Goal: Task Accomplishment & Management: Complete application form

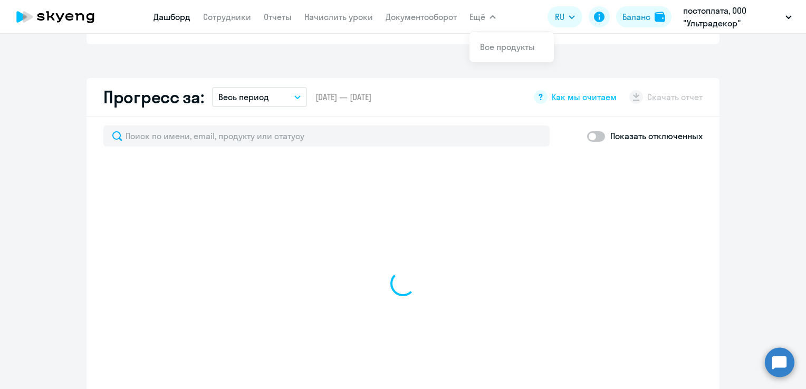
scroll to position [526, 0]
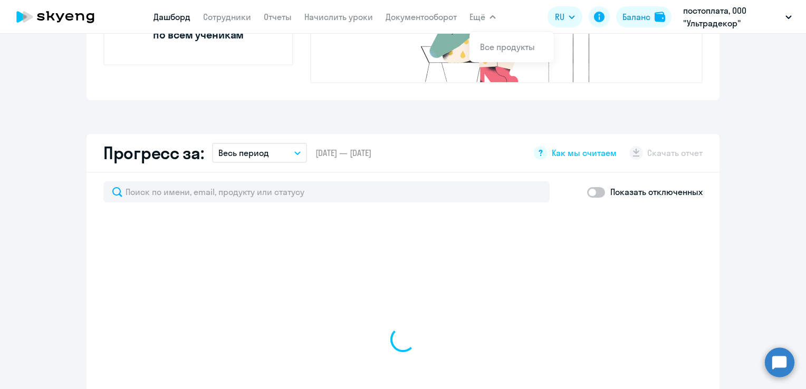
select select "30"
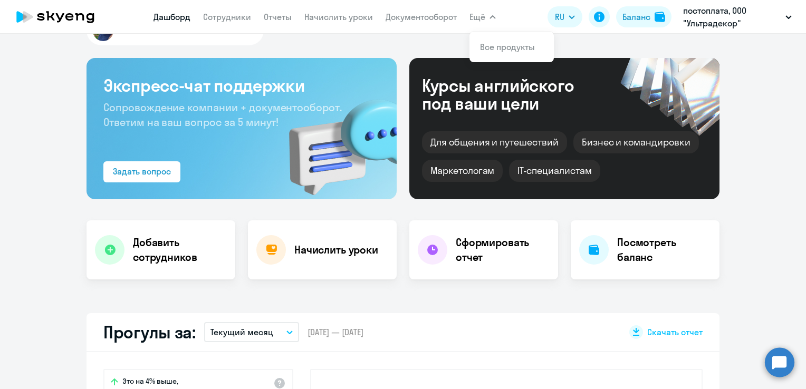
drag, startPoint x: 755, startPoint y: 123, endPoint x: 751, endPoint y: 117, distance: 7.3
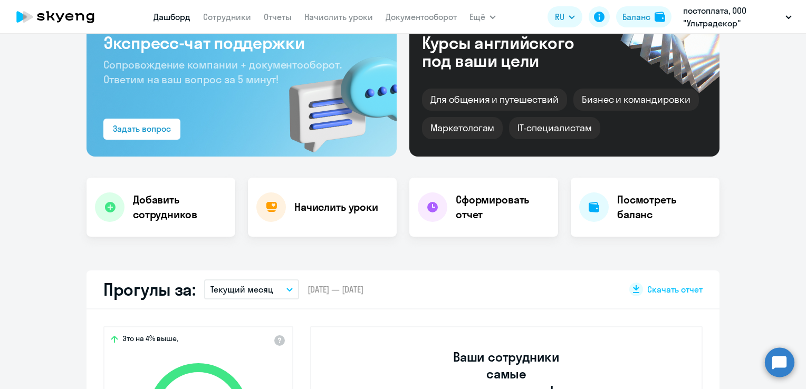
scroll to position [13, 0]
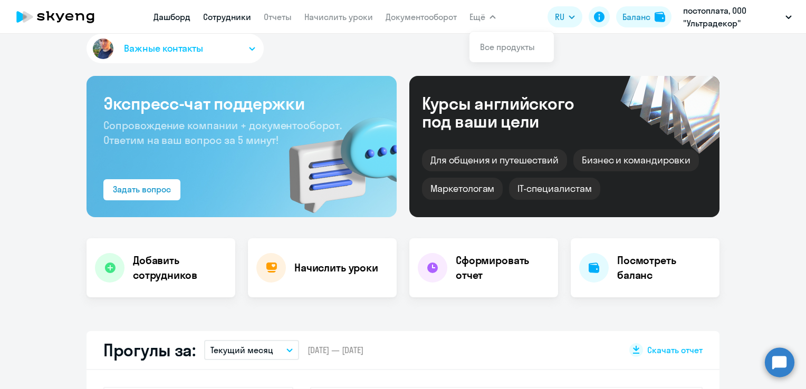
click at [226, 15] on link "Сотрудники" at bounding box center [227, 17] width 48 height 11
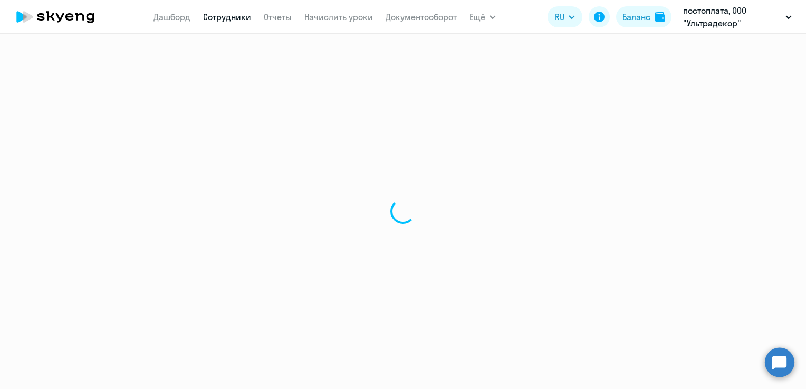
select select "30"
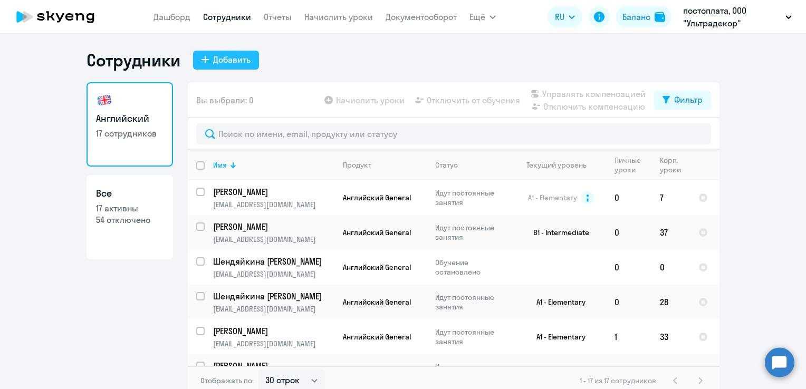
click at [236, 57] on div "Добавить" at bounding box center [231, 59] width 37 height 13
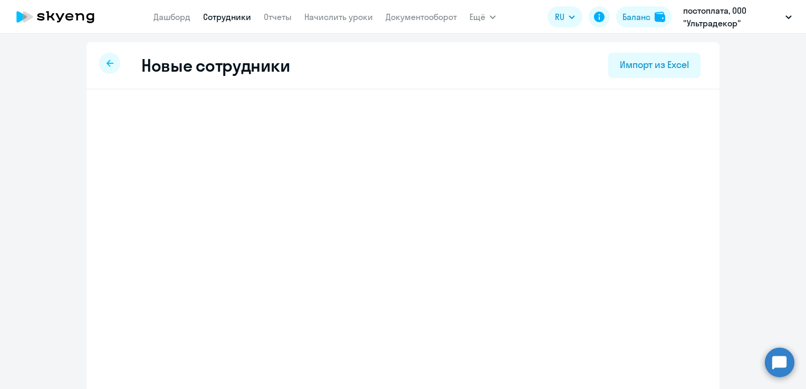
select select "english_adult_not_native_speaker"
select select "3"
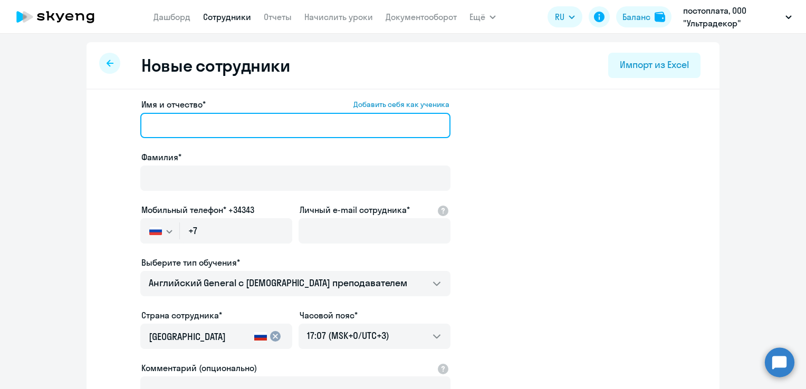
click at [196, 119] on input "Имя и отчество* Добавить себя как ученика" at bounding box center [295, 125] width 310 height 25
type input "Ч"
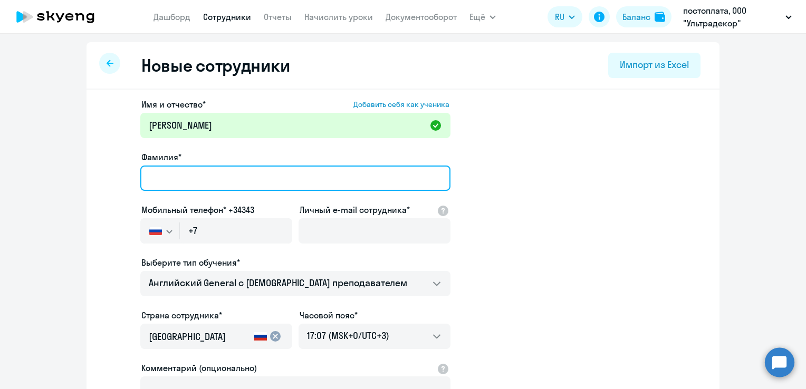
click at [172, 188] on input "Фамилия*" at bounding box center [295, 178] width 310 height 25
click at [191, 168] on input "Фамилия*" at bounding box center [295, 178] width 310 height 25
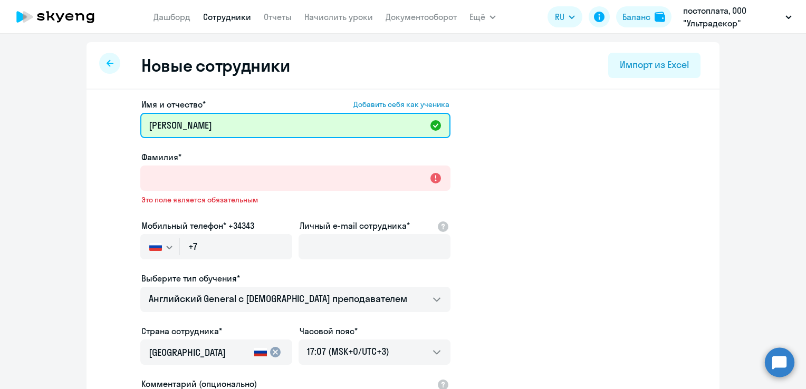
click at [268, 136] on input "[PERSON_NAME]" at bounding box center [295, 125] width 310 height 25
drag, startPoint x: 209, startPoint y: 130, endPoint x: 175, endPoint y: 130, distance: 34.3
click at [175, 130] on input "[PERSON_NAME]" at bounding box center [295, 125] width 310 height 25
type input "[PERSON_NAME]"
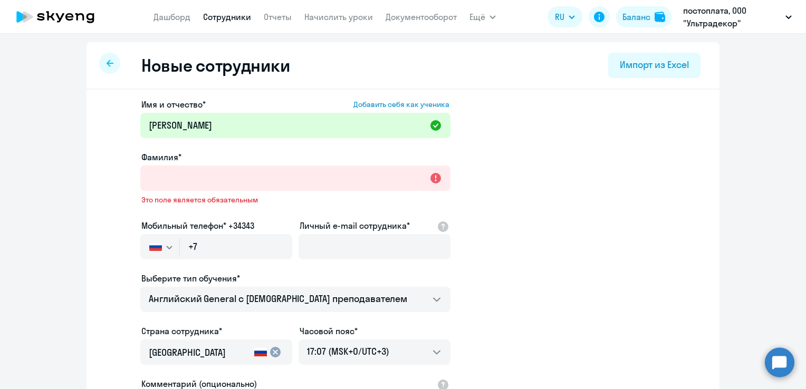
click at [178, 160] on div "Фамилия*" at bounding box center [295, 157] width 310 height 13
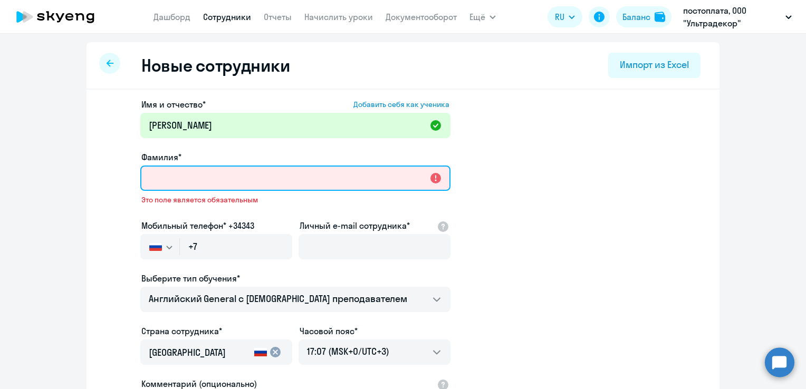
click at [178, 167] on input "Фамилия*" at bounding box center [295, 178] width 310 height 25
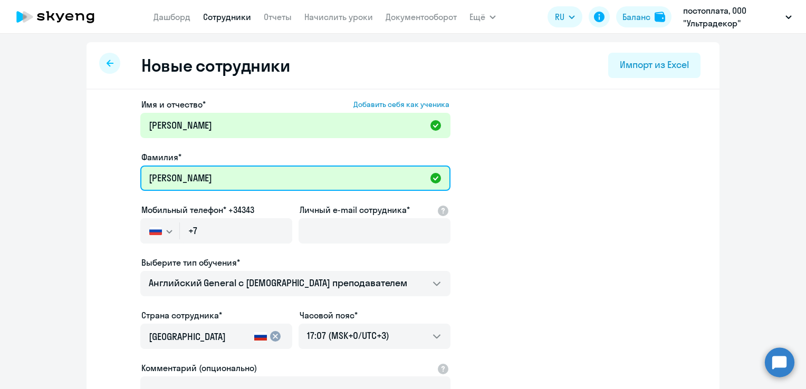
type input "[PERSON_NAME]"
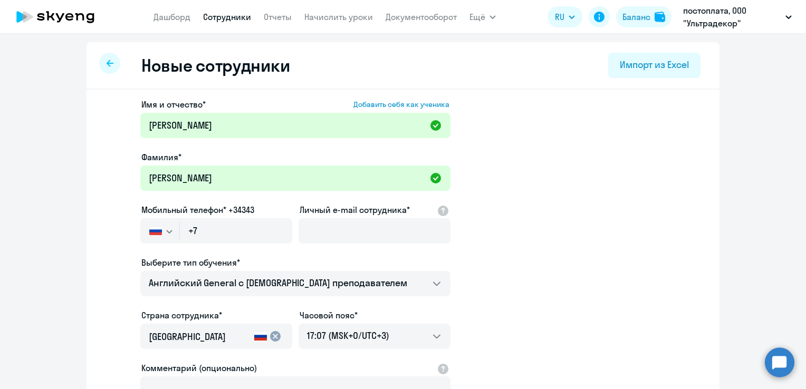
click at [517, 130] on app-new-student-form "Имя и отчество* Добавить себя как ученика [PERSON_NAME]* [PERSON_NAME] телефон*…" at bounding box center [402, 286] width 599 height 376
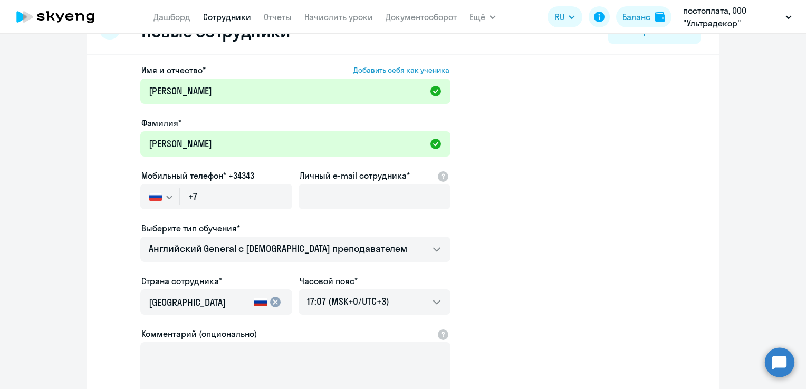
scroll to position [53, 0]
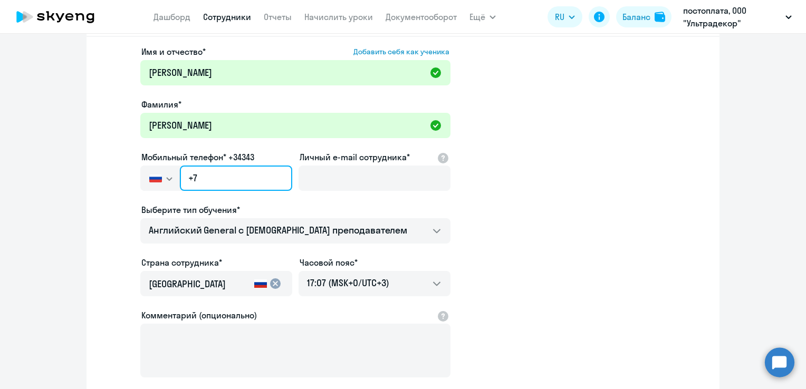
click at [243, 181] on input "+7" at bounding box center [236, 178] width 112 height 25
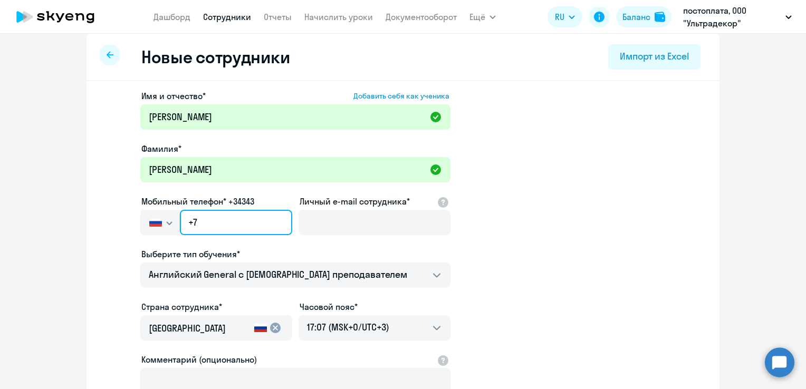
scroll to position [0, 0]
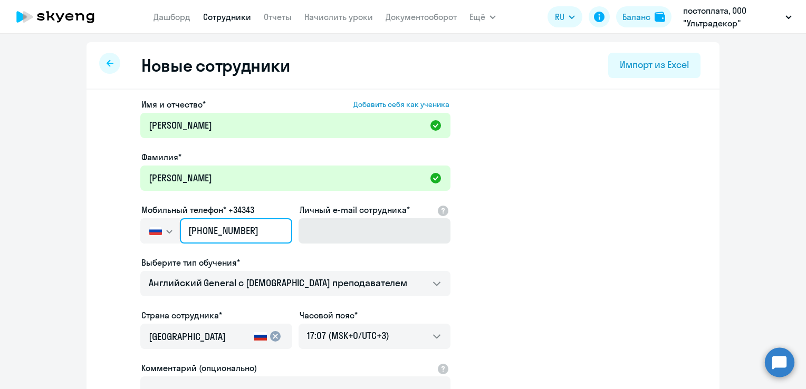
type input "[PHONE_NUMBER]"
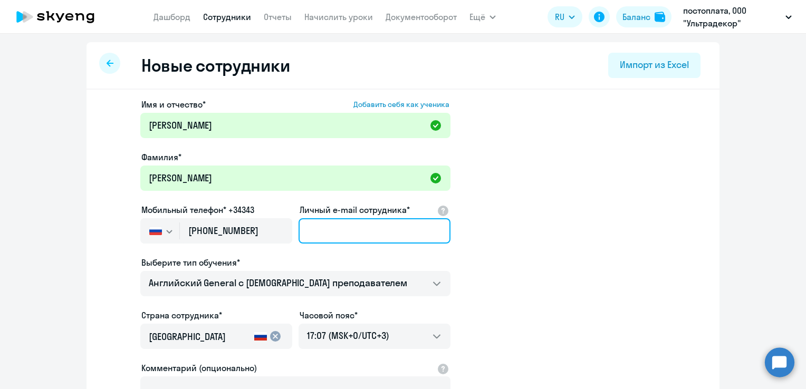
click at [376, 230] on input "Личный e-mail сотрудника*" at bounding box center [374, 230] width 152 height 25
type input "с"
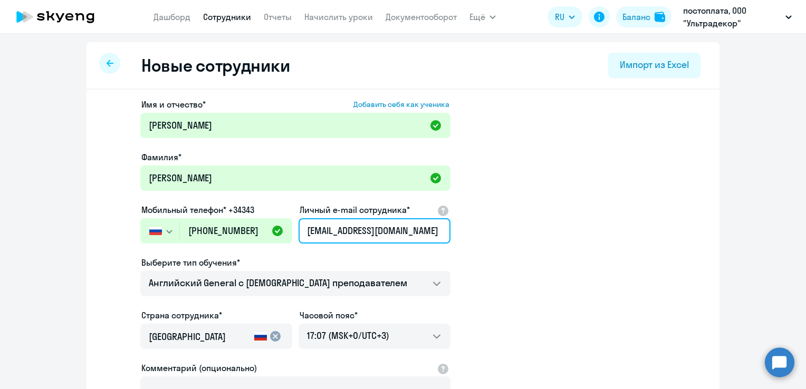
type input "[EMAIL_ADDRESS][DOMAIN_NAME]"
click at [556, 173] on app-new-student-form "Имя и отчество* Добавить себя как ученика [PERSON_NAME]* [PERSON_NAME] телефон*…" at bounding box center [402, 286] width 599 height 376
click at [300, 231] on input "[EMAIL_ADDRESS][DOMAIN_NAME]" at bounding box center [374, 230] width 152 height 25
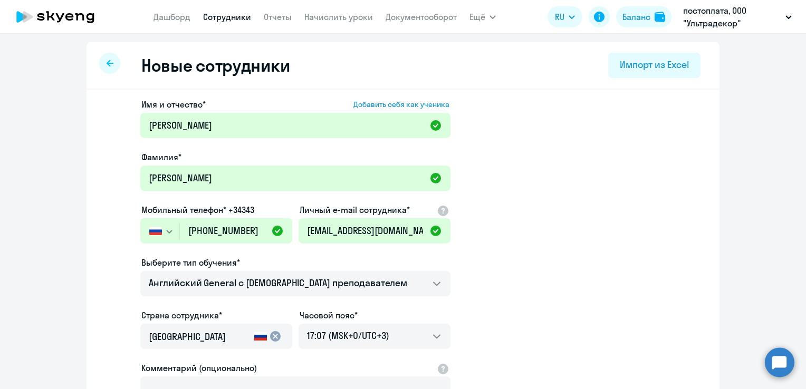
click at [489, 258] on app-new-student-form "Имя и отчество* Добавить себя как ученика [PERSON_NAME]* [PERSON_NAME] телефон*…" at bounding box center [402, 286] width 599 height 376
drag, startPoint x: 301, startPoint y: 233, endPoint x: 380, endPoint y: 233, distance: 79.6
click at [380, 233] on input "[EMAIL_ADDRESS][DOMAIN_NAME]" at bounding box center [374, 230] width 152 height 25
click at [510, 262] on app-new-student-form "Имя и отчество* Добавить себя как ученика [PERSON_NAME]* [PERSON_NAME] телефон*…" at bounding box center [402, 286] width 599 height 376
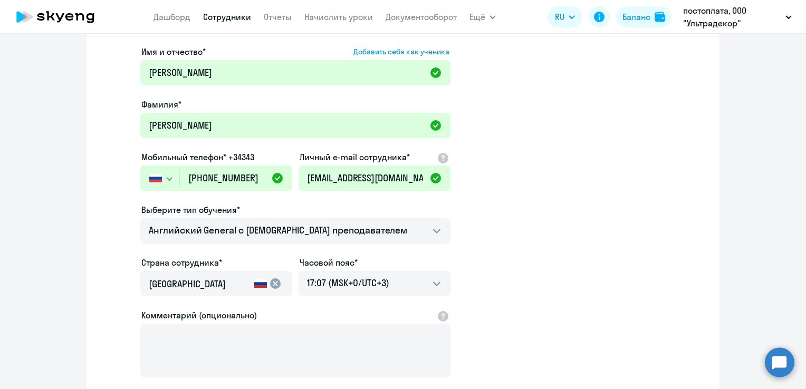
scroll to position [105, 0]
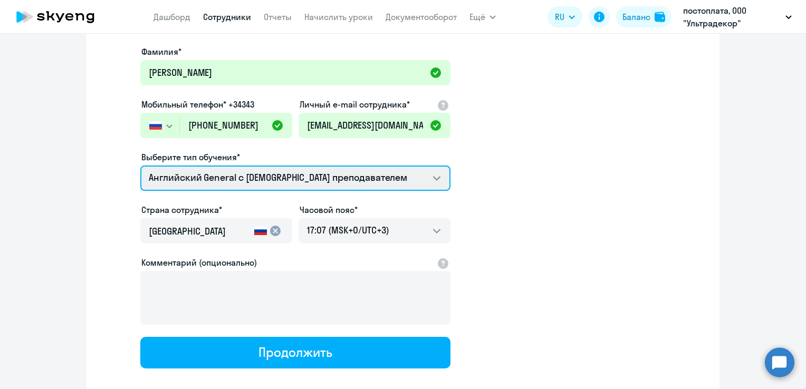
click at [187, 169] on select "Английский General с русскоговорящим преподавателем Английский General с [DEMOG…" at bounding box center [295, 178] width 310 height 25
click at [140, 166] on select "Английский General с русскоговорящим преподавателем Английский General с [DEMOG…" at bounding box center [295, 178] width 310 height 25
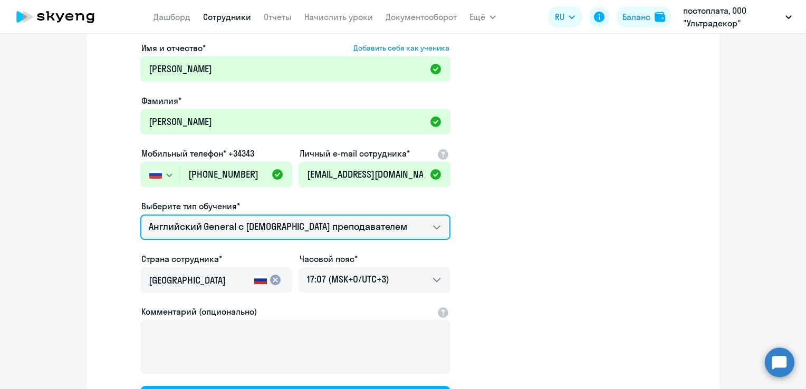
scroll to position [0, 0]
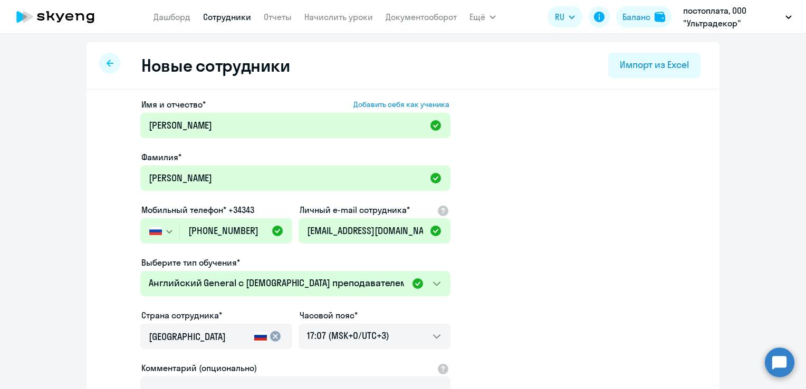
click at [519, 221] on app-new-student-form "Имя и отчество* Добавить себя как ученика [PERSON_NAME]* [PERSON_NAME] телефон*…" at bounding box center [402, 286] width 599 height 376
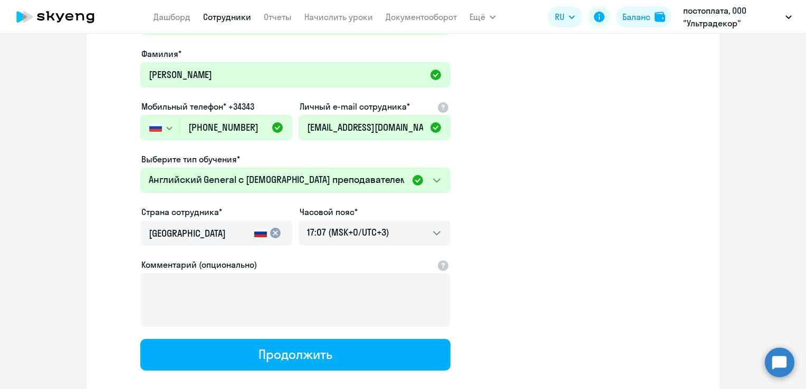
scroll to position [158, 0]
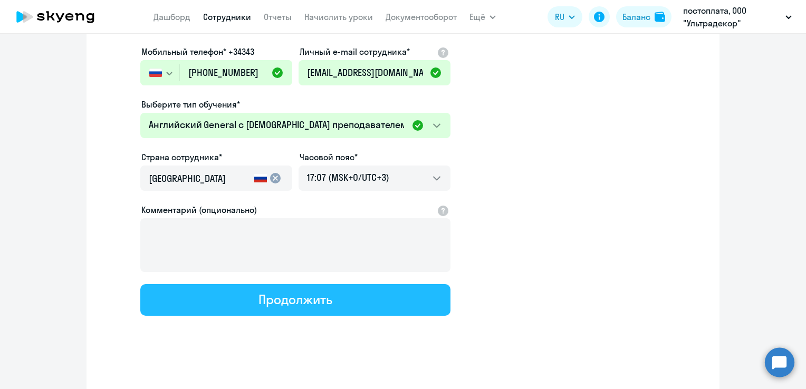
click at [279, 300] on div "Продолжить" at bounding box center [294, 299] width 73 height 17
select select "english_adult_not_native_speaker"
select select "3"
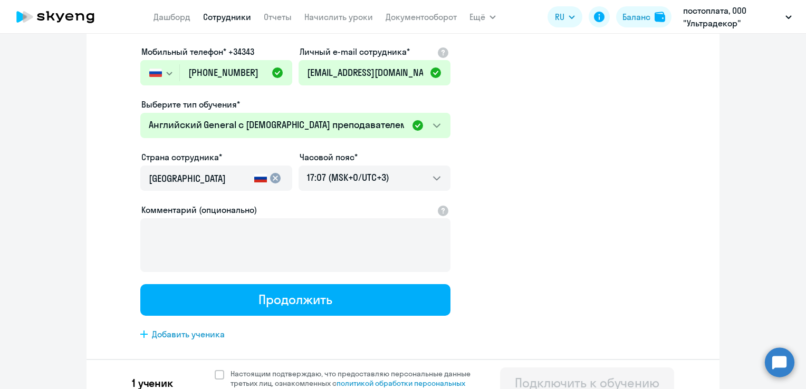
scroll to position [0, 0]
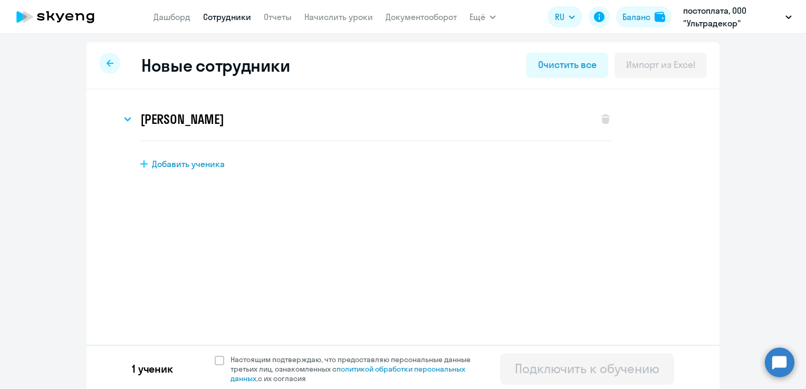
click at [218, 354] on div "1 ученик Настоящим подтверждаю, что предоставляю персональные данные третьих ли…" at bounding box center [402, 368] width 633 height 47
click at [218, 361] on span at bounding box center [219, 360] width 9 height 9
click at [215, 355] on input "Настоящим подтверждаю, что предоставляю персональные данные третьих лиц, ознако…" at bounding box center [214, 354] width 1 height 1
checkbox input "true"
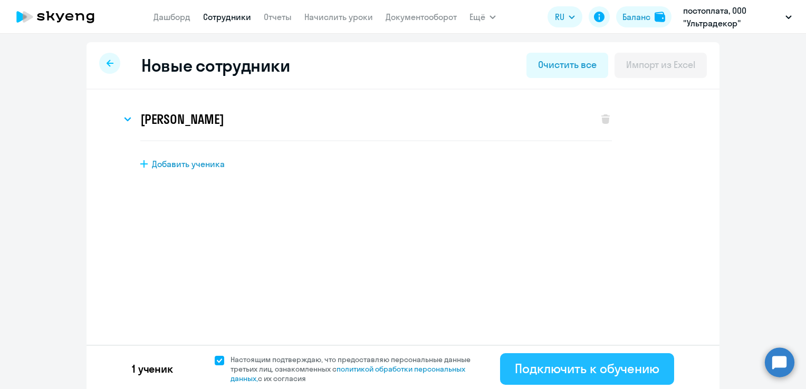
click at [504, 369] on button "Подключить к обучению" at bounding box center [587, 369] width 174 height 32
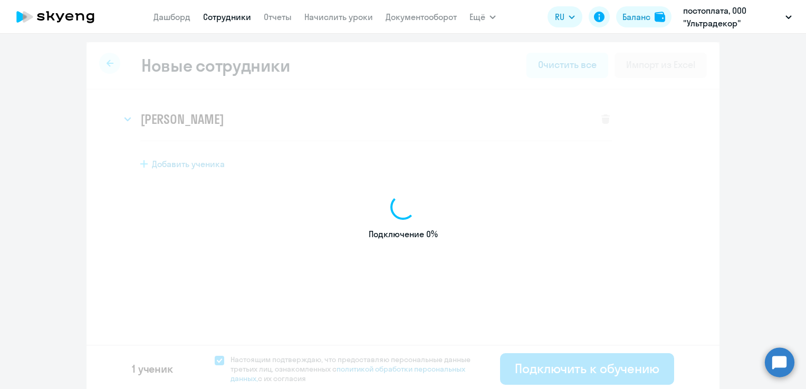
select select "english_adult_not_native_speaker"
select select "3"
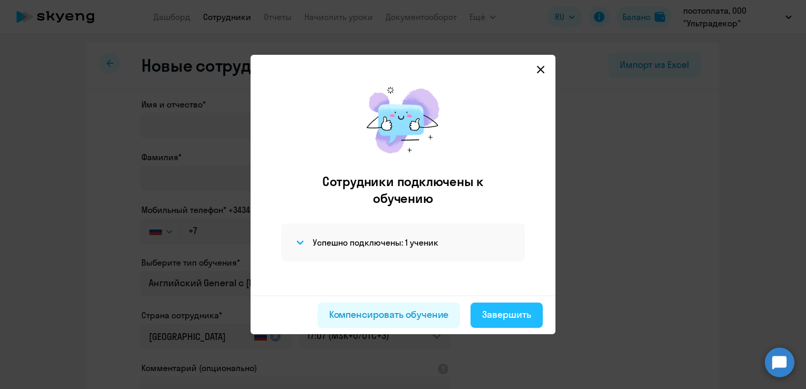
click at [500, 326] on button "Завершить" at bounding box center [506, 315] width 72 height 25
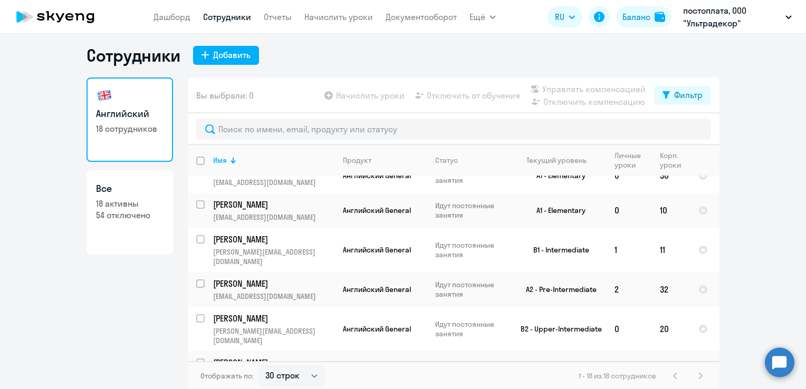
scroll to position [6, 0]
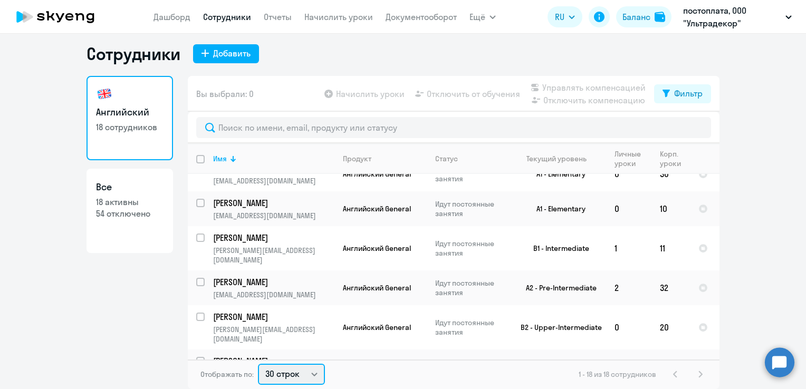
click at [277, 368] on select "30 строк 50 строк 100 строк" at bounding box center [291, 374] width 67 height 21
select select "100"
click at [258, 364] on select "30 строк 50 строк 100 строк" at bounding box center [291, 374] width 67 height 21
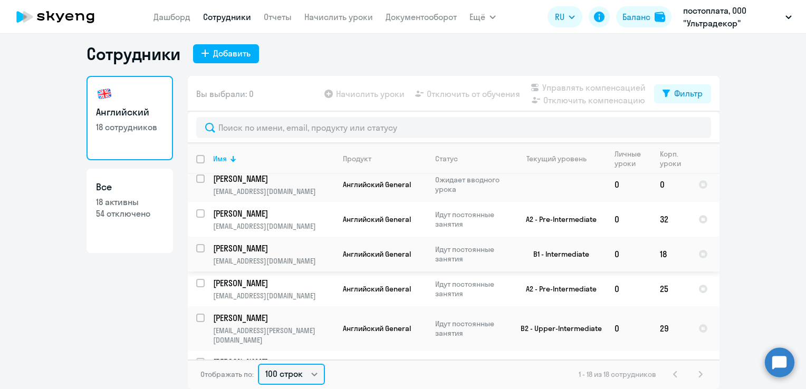
scroll to position [0, 0]
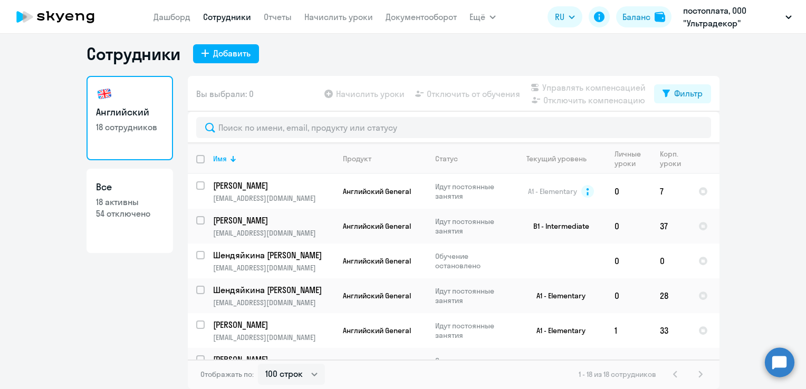
click at [184, 25] on nav "[PERSON_NAME] Отчеты Начислить уроки Документооборот" at bounding box center [304, 16] width 303 height 21
click at [181, 22] on app-menu-item-link "Дашборд" at bounding box center [171, 17] width 37 height 13
click at [181, 18] on link "Дашборд" at bounding box center [171, 17] width 37 height 11
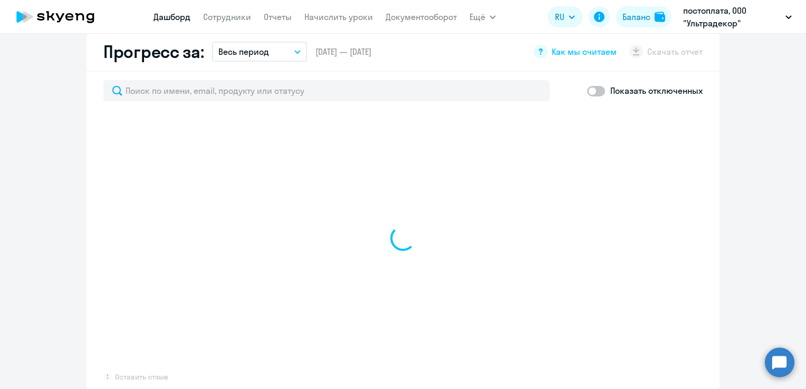
scroll to position [632, 0]
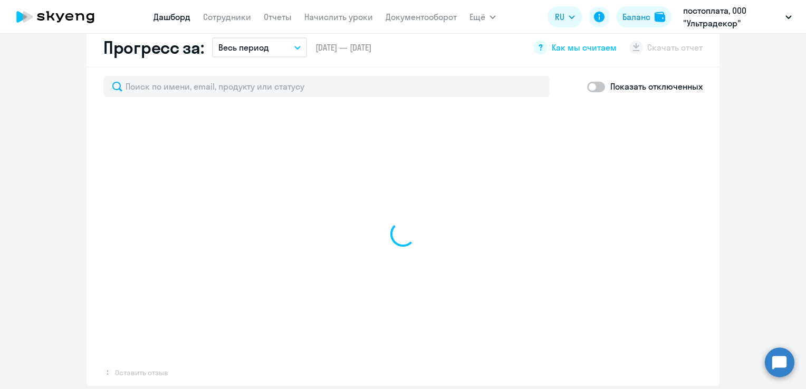
select select "30"
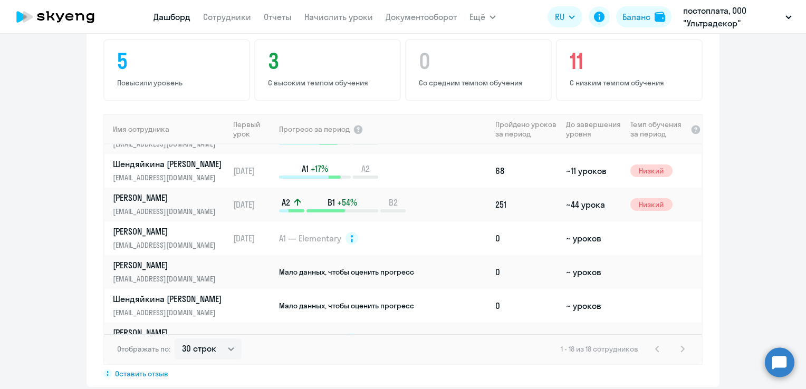
scroll to position [418, 0]
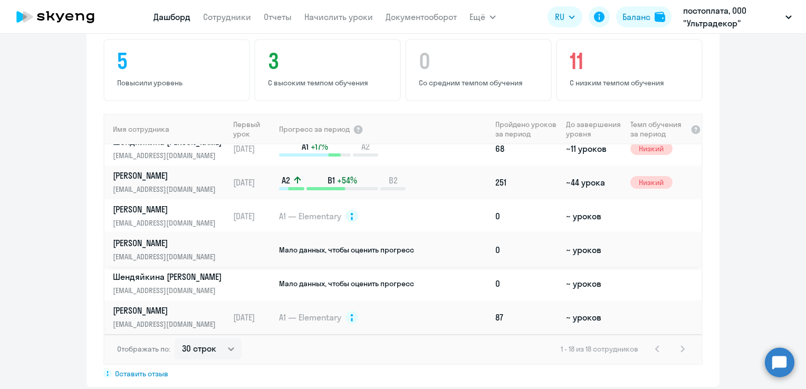
click at [131, 251] on p "[EMAIL_ADDRESS][DOMAIN_NAME]" at bounding box center [167, 257] width 109 height 12
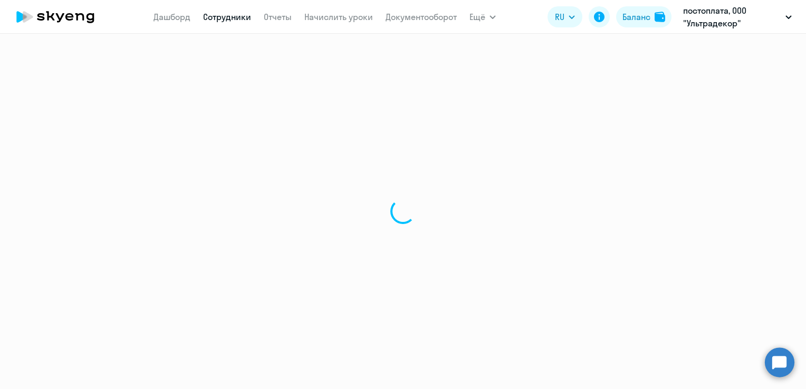
select select "english"
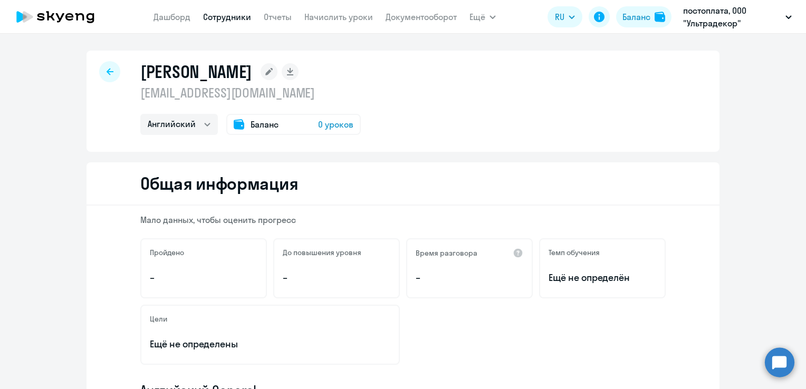
click at [284, 128] on div "Баланс 0 уроков" at bounding box center [293, 124] width 134 height 21
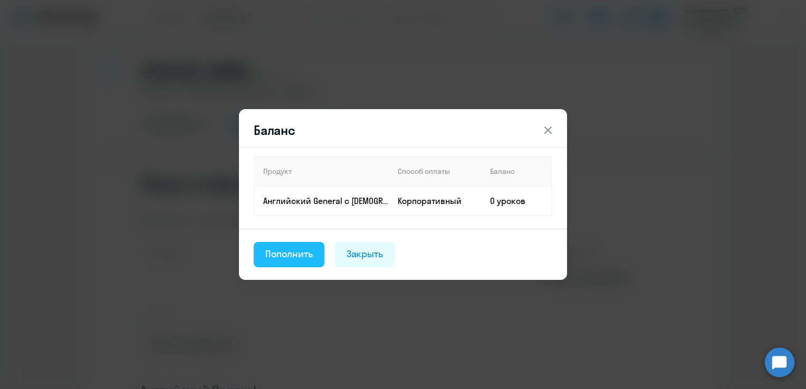
click at [289, 252] on div "Пополнить" at bounding box center [288, 254] width 47 height 14
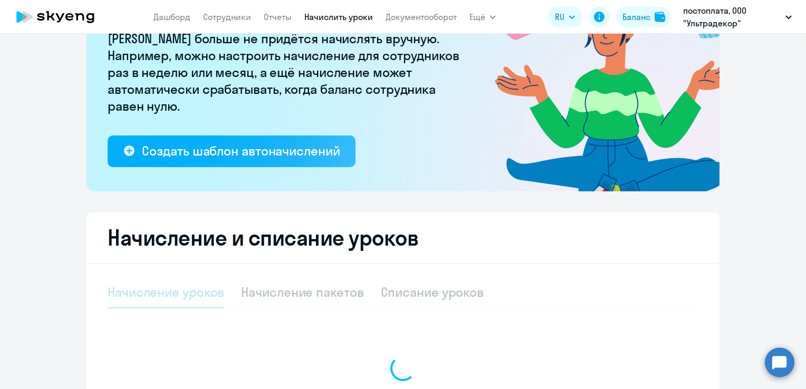
scroll to position [211, 0]
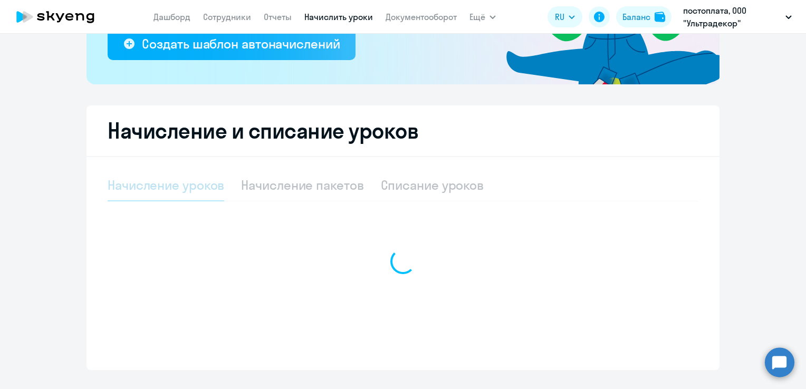
select select "10"
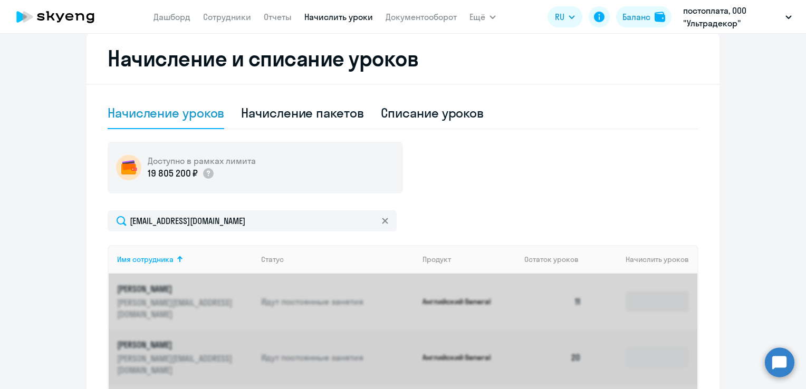
scroll to position [369, 0]
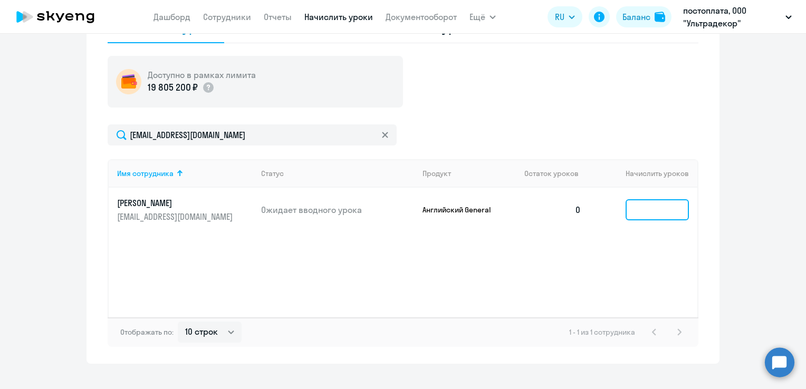
click at [641, 201] on input at bounding box center [656, 209] width 63 height 21
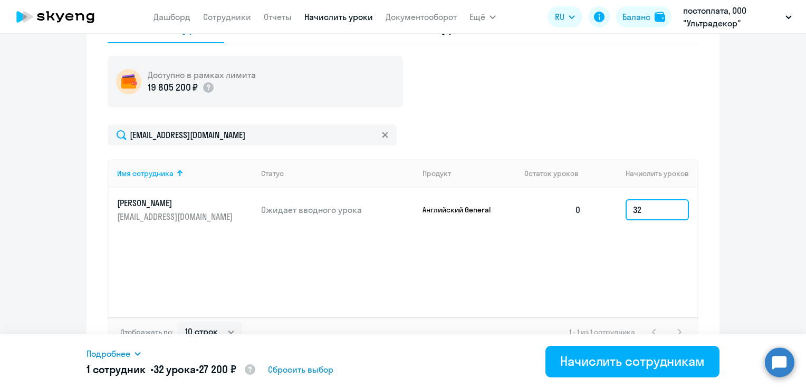
type input "32"
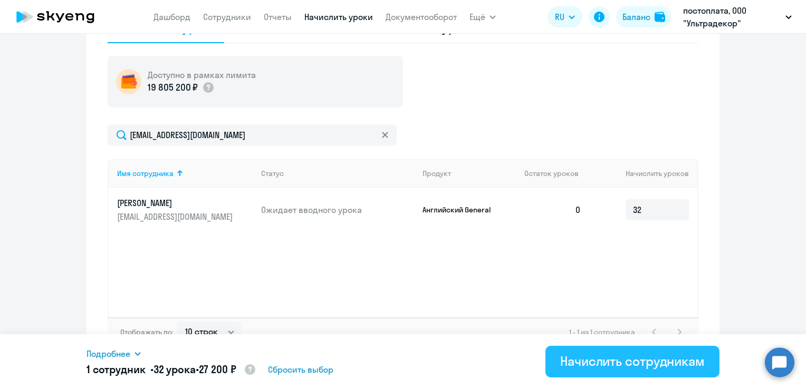
click at [623, 358] on div "Начислить сотрудникам" at bounding box center [632, 361] width 144 height 17
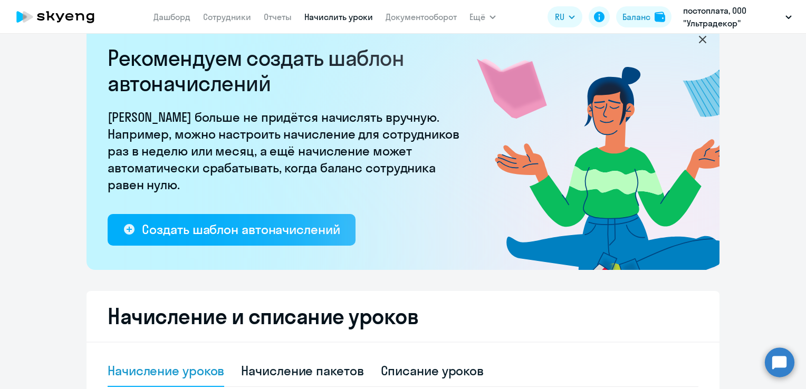
scroll to position [0, 0]
